Goal: Task Accomplishment & Management: Complete application form

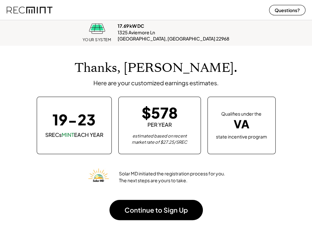
scroll to position [81, 295]
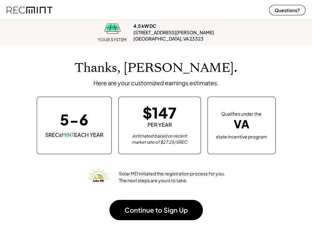
scroll to position [81, 295]
